Goal: Check status: Check status

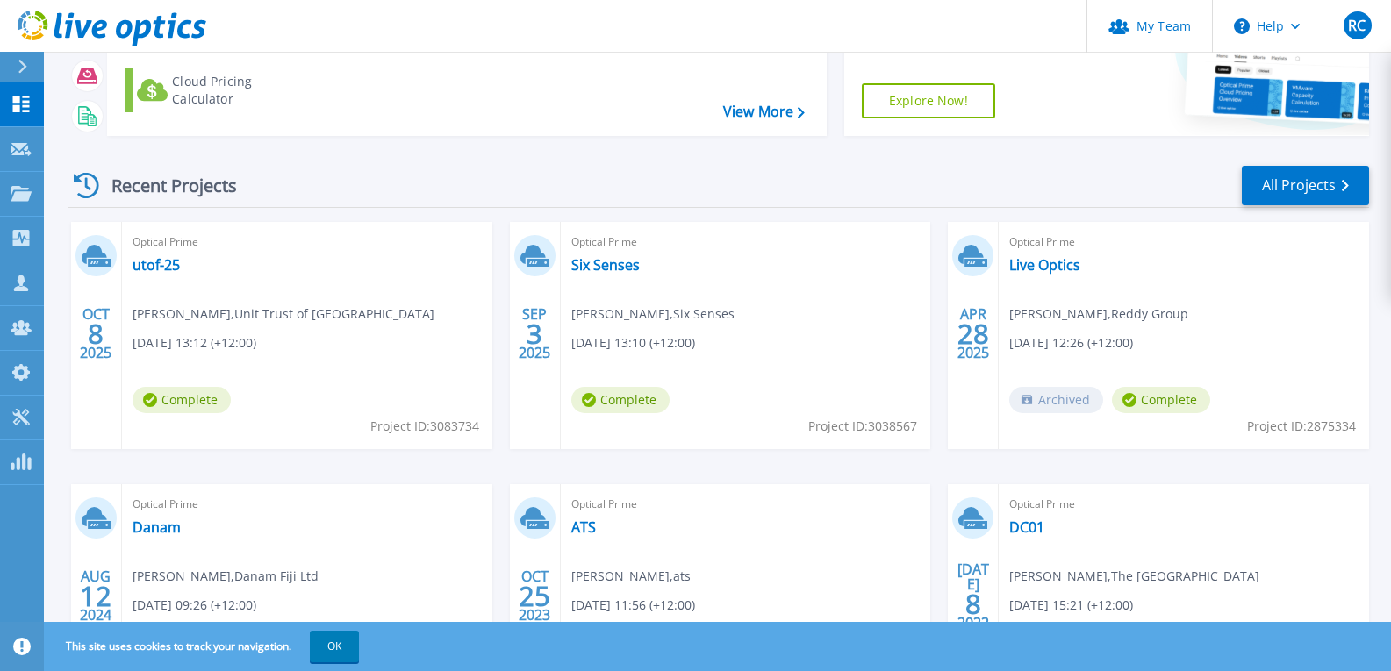
scroll to position [176, 0]
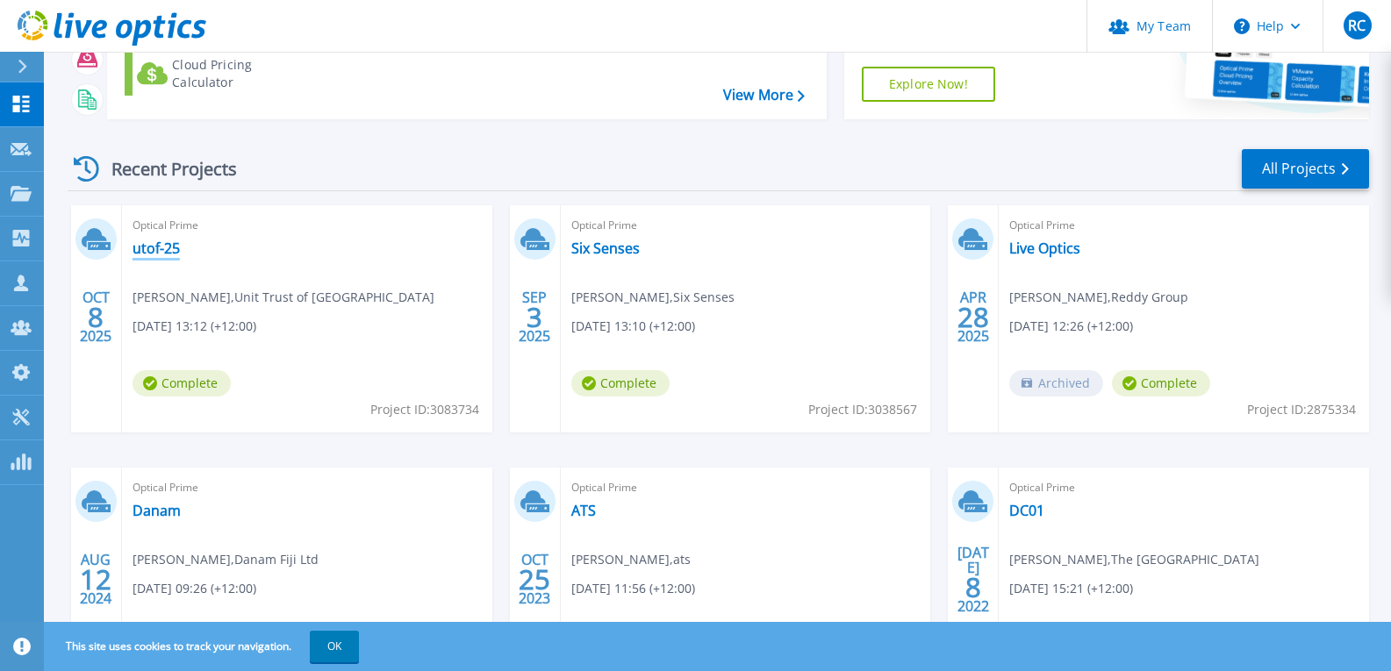
click at [157, 248] on link "utof-25" at bounding box center [156, 249] width 47 height 18
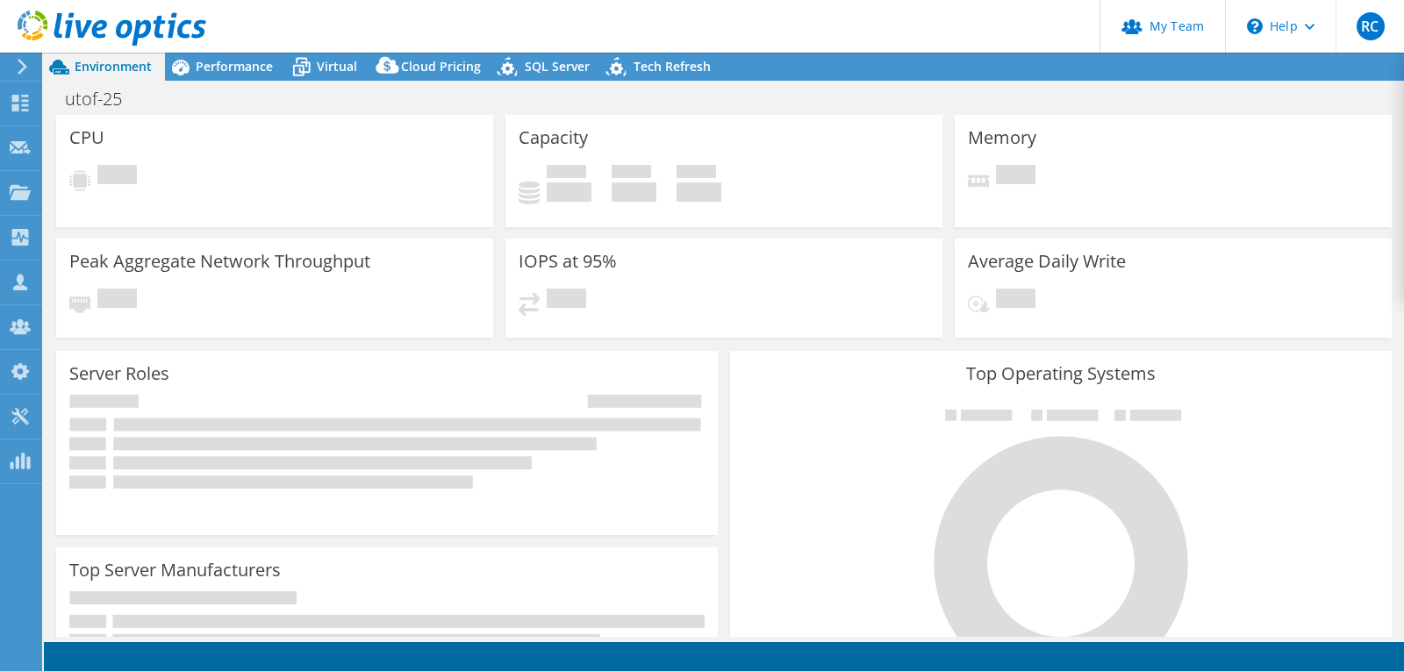
select select "USD"
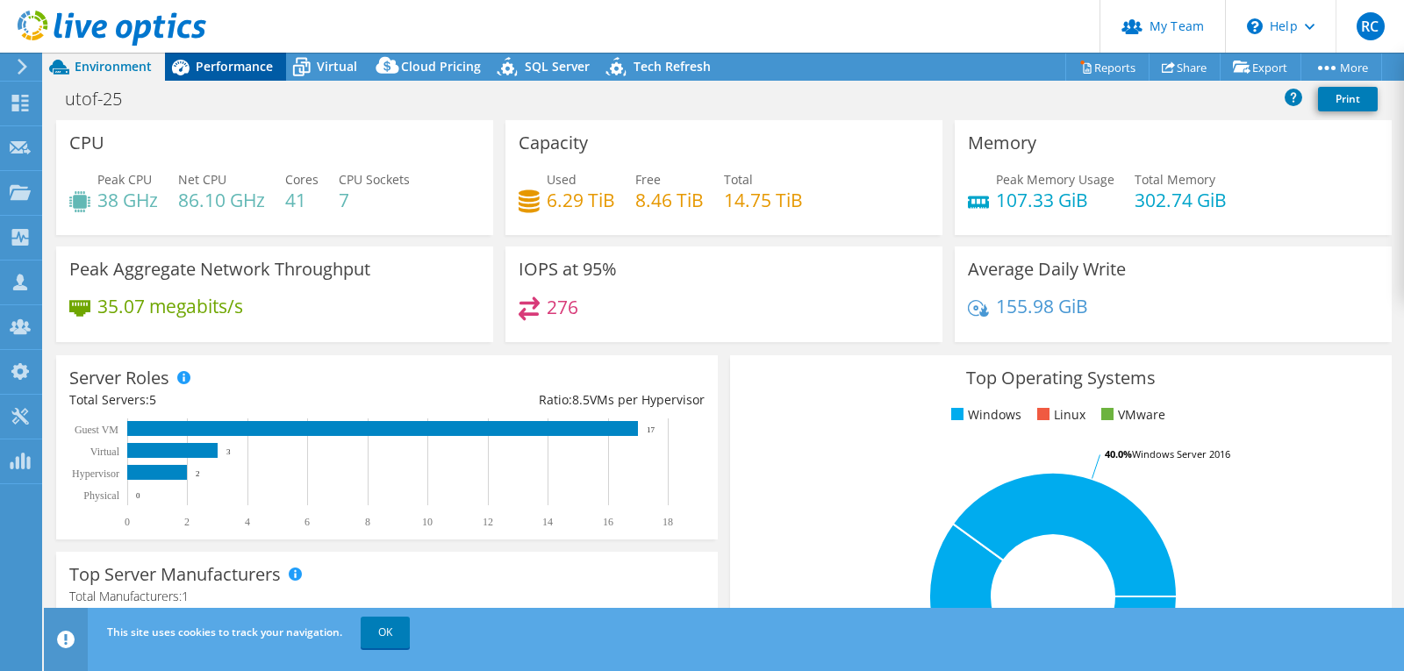
click at [226, 66] on span "Performance" at bounding box center [234, 66] width 77 height 17
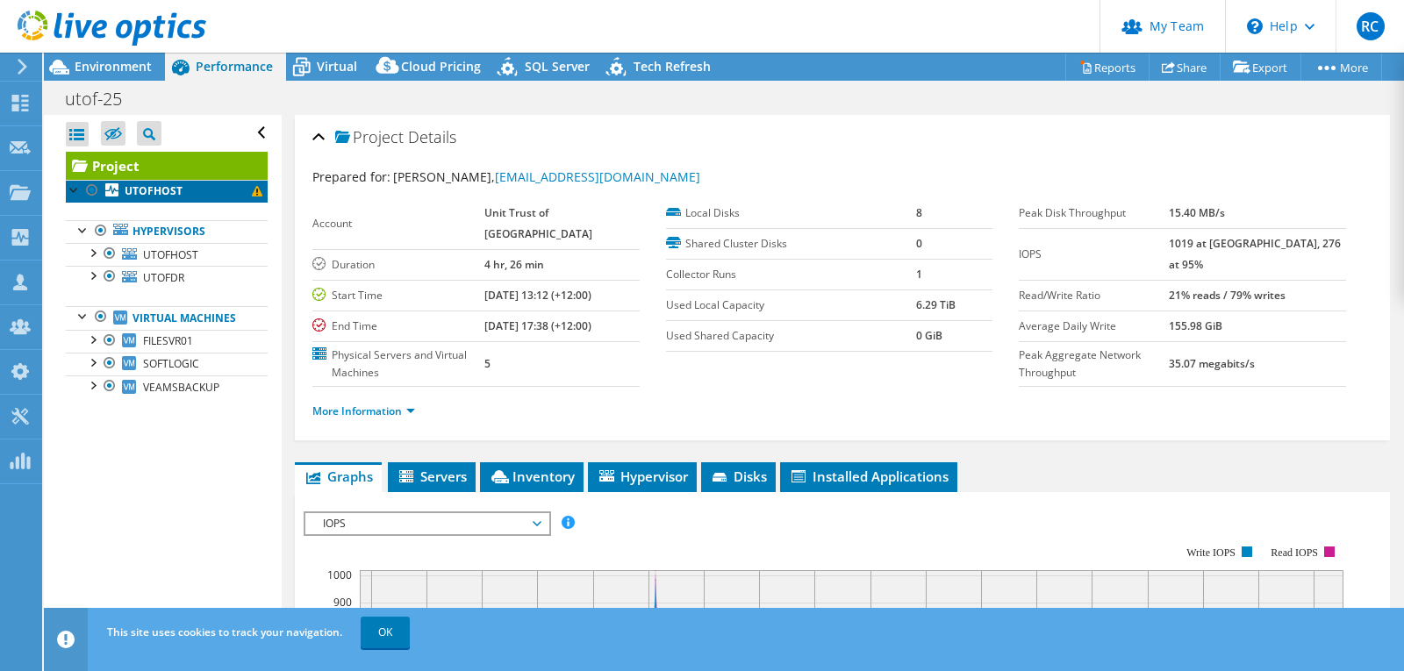
click at [182, 190] on link "UTOFHOST" at bounding box center [167, 191] width 202 height 23
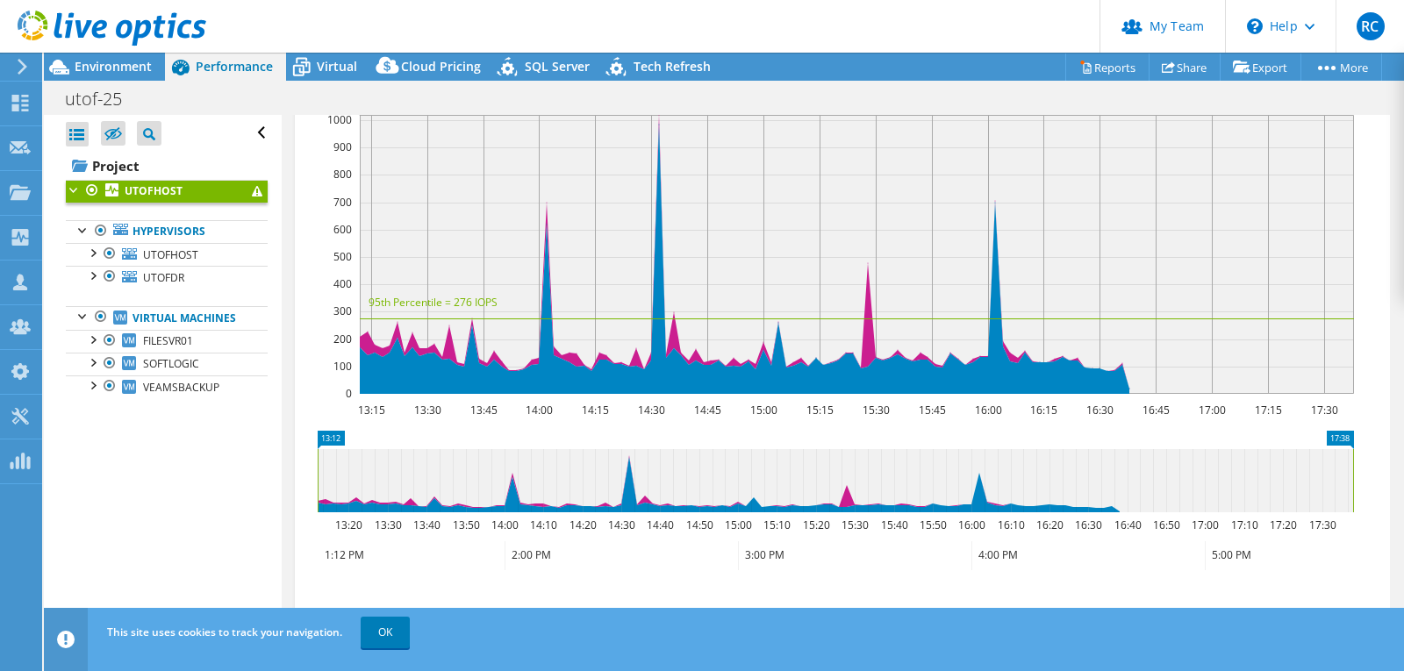
scroll to position [176, 0]
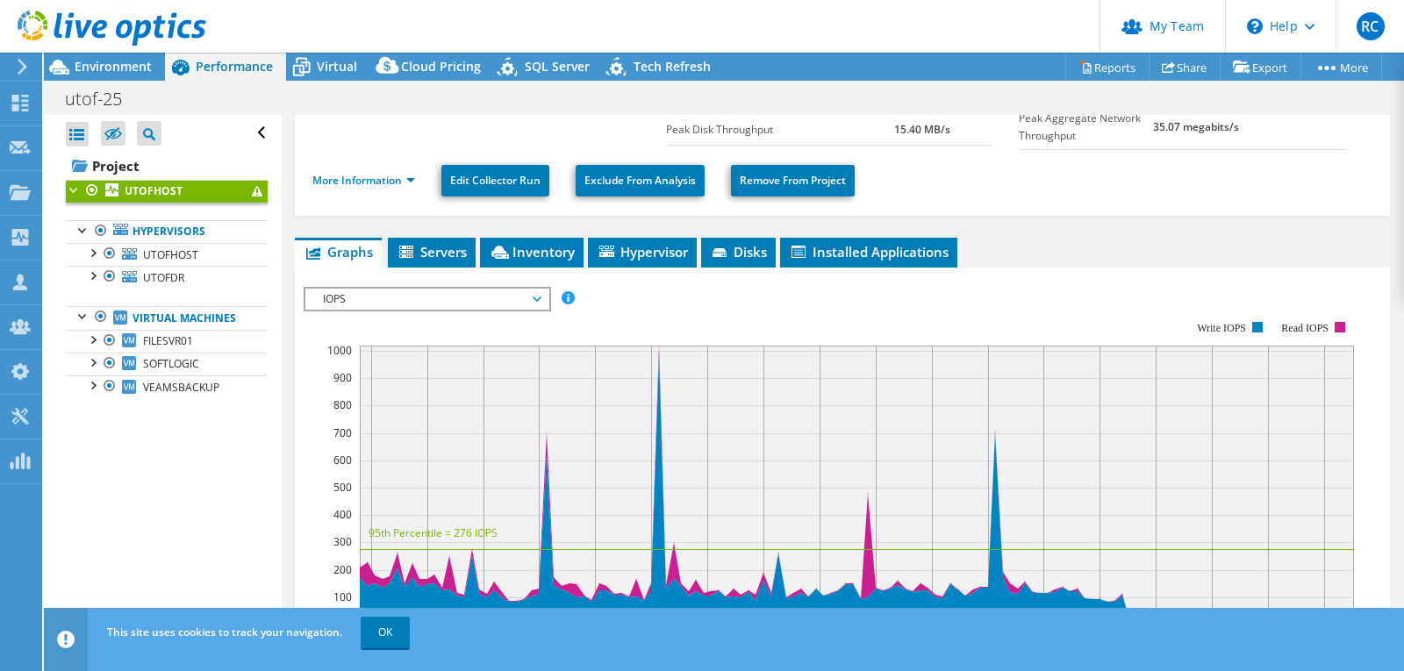
click at [252, 195] on span at bounding box center [257, 191] width 11 height 11
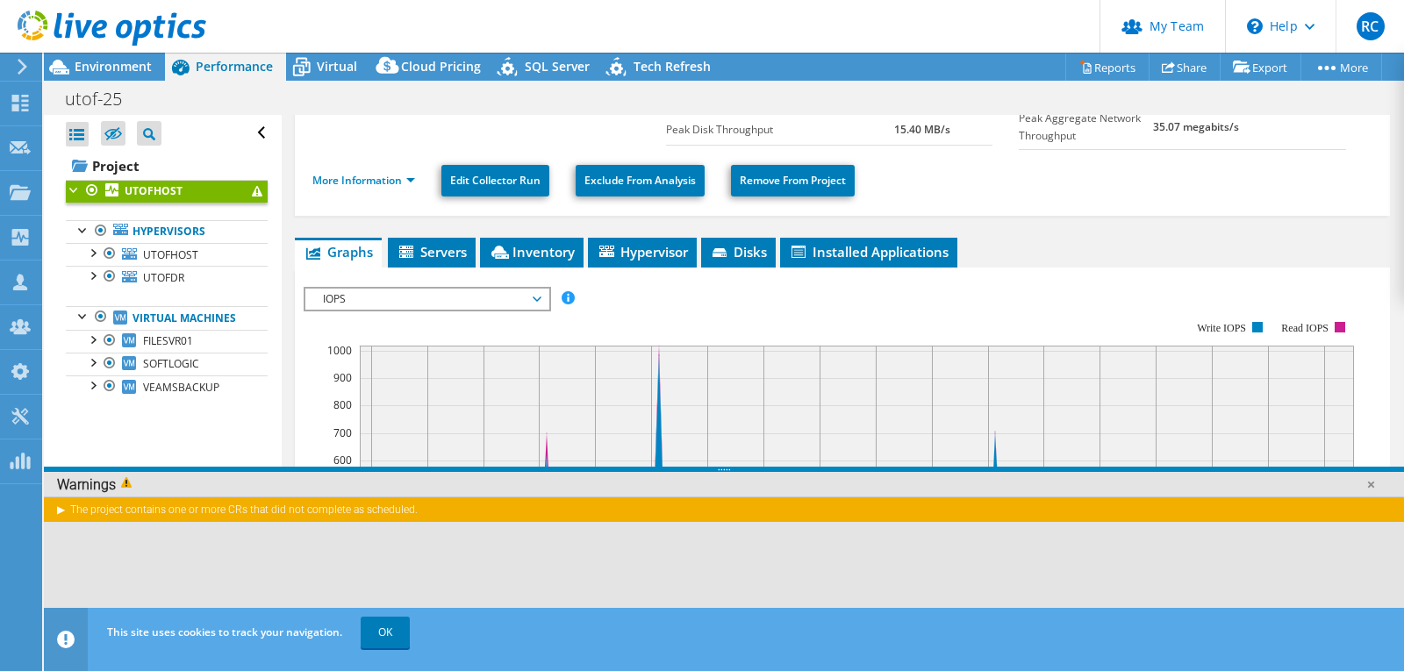
click at [64, 513] on div "The project contains one or more CRs that did not complete as scheduled." at bounding box center [724, 509] width 1361 height 25
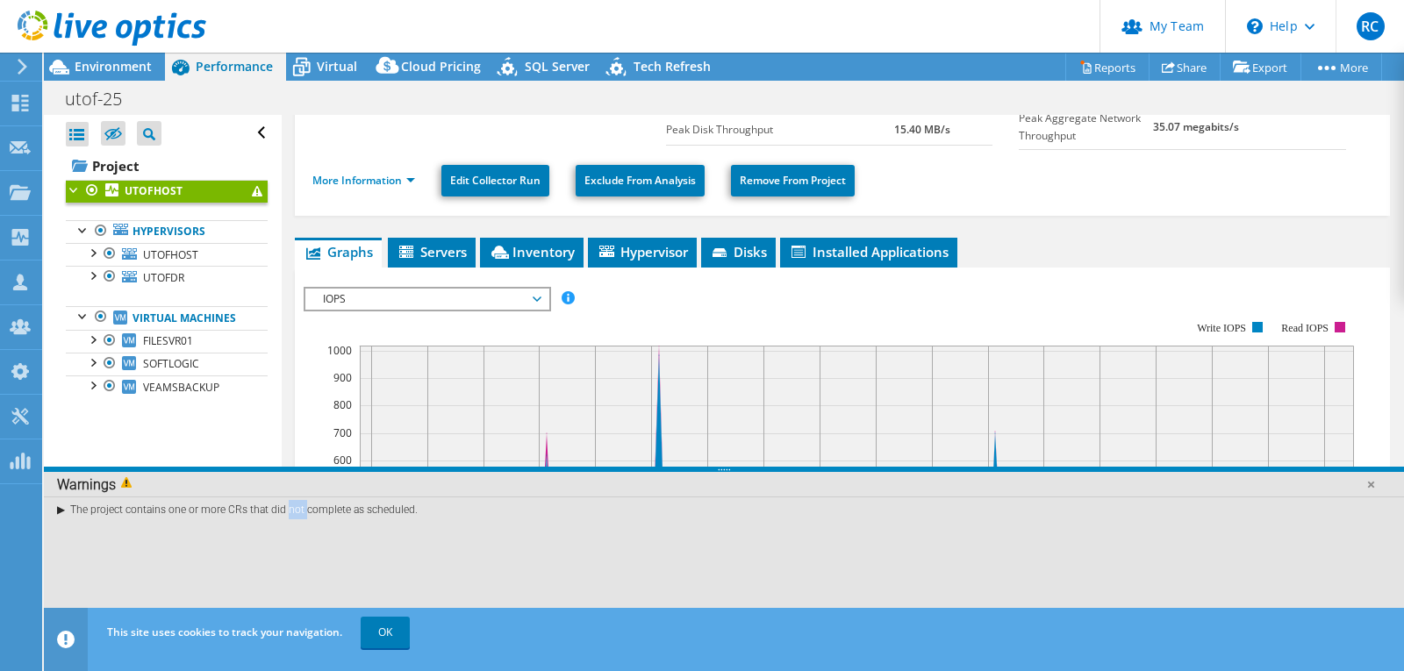
drag, startPoint x: 226, startPoint y: 506, endPoint x: 248, endPoint y: 506, distance: 22.0
click at [248, 506] on div "The project contains one or more CRs that did not complete as scheduled." at bounding box center [724, 509] width 1361 height 25
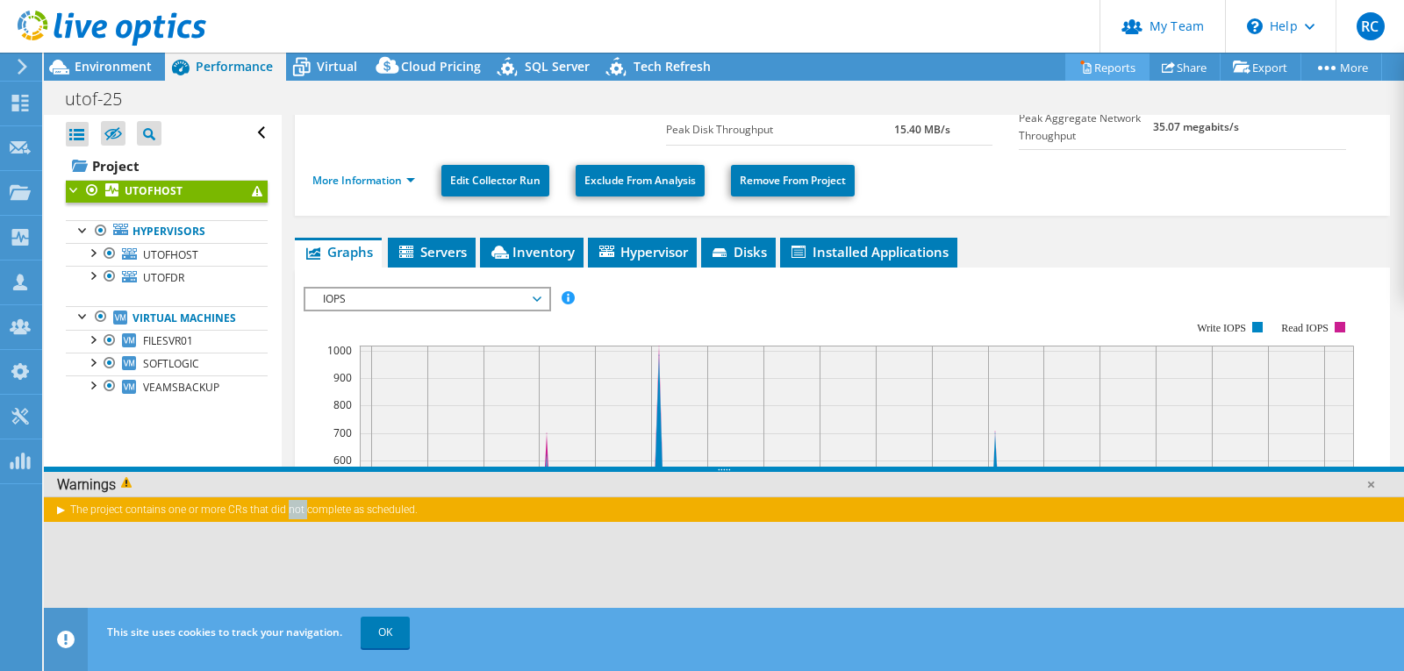
click at [1094, 56] on link "Reports" at bounding box center [1108, 67] width 84 height 27
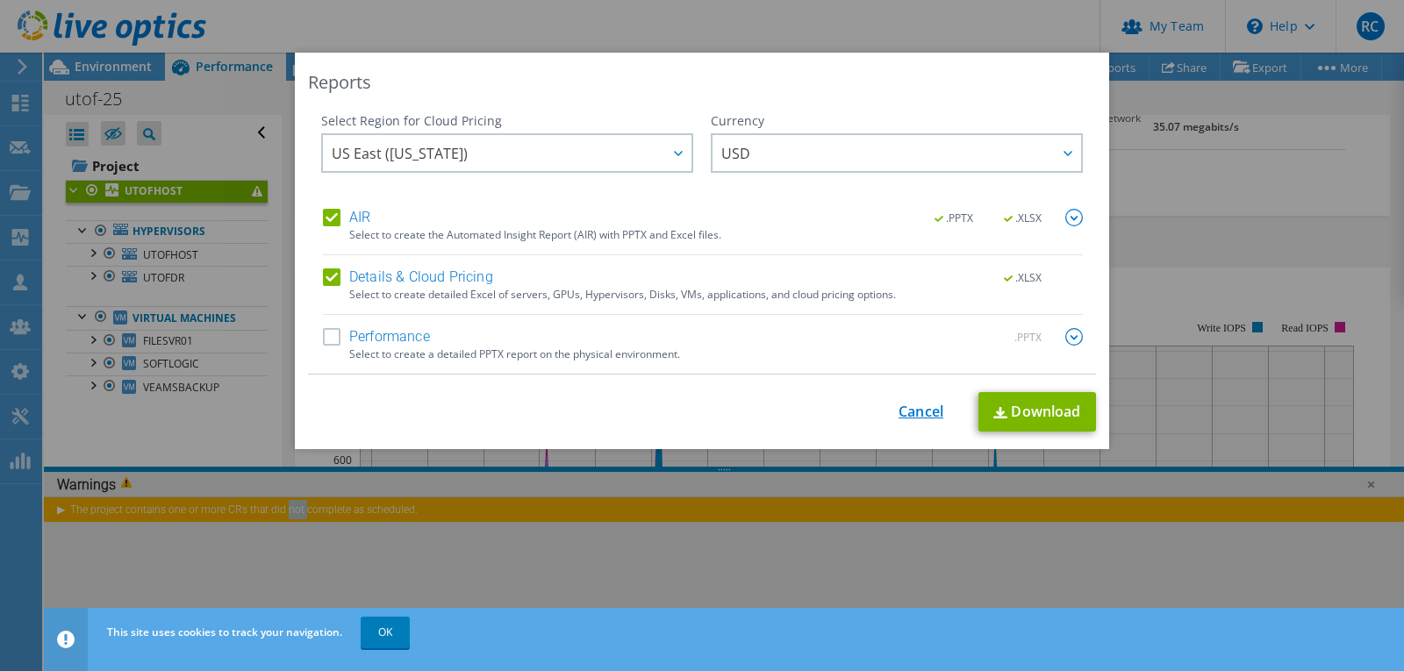
click at [903, 405] on link "Cancel" at bounding box center [921, 412] width 45 height 17
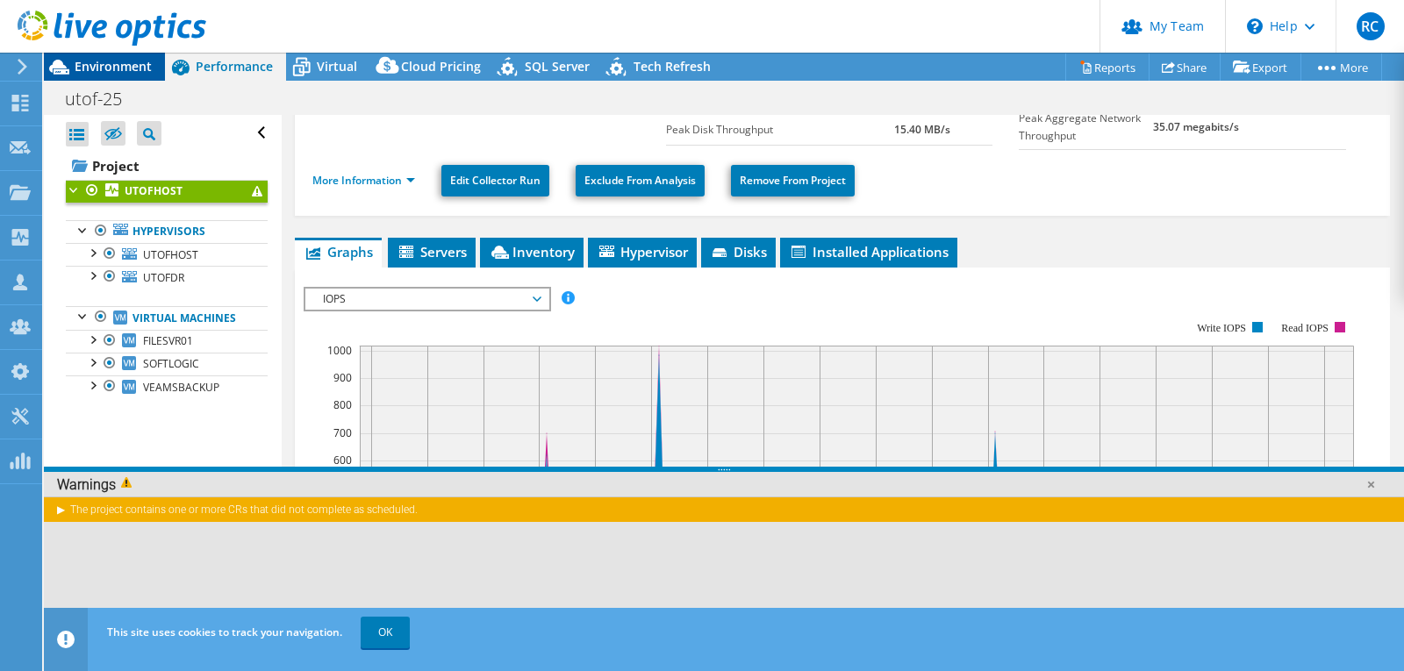
click at [93, 69] on span "Environment" at bounding box center [113, 66] width 77 height 17
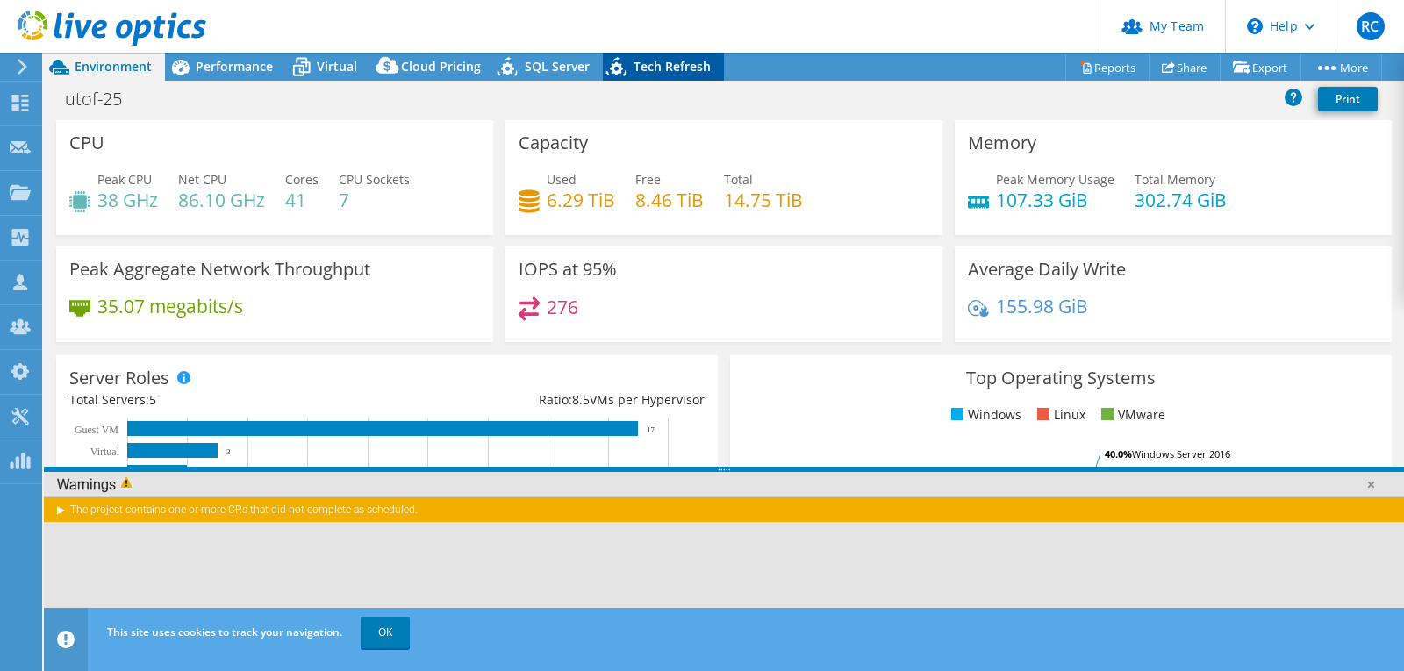
click at [669, 66] on span "Tech Refresh" at bounding box center [672, 66] width 77 height 17
